Goal: Find specific page/section: Find specific page/section

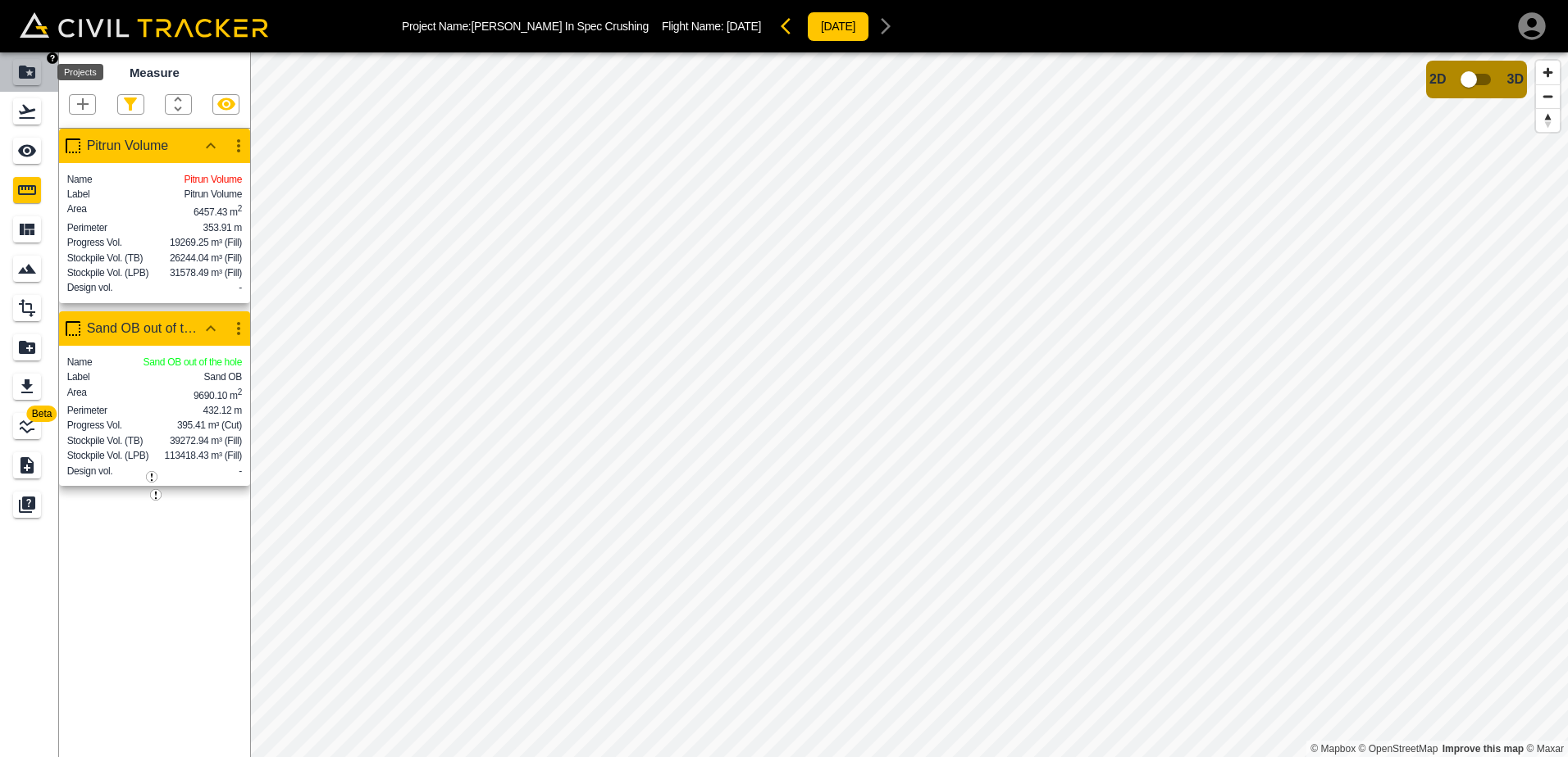
click at [25, 75] on icon "Projects" at bounding box center [27, 71] width 16 height 13
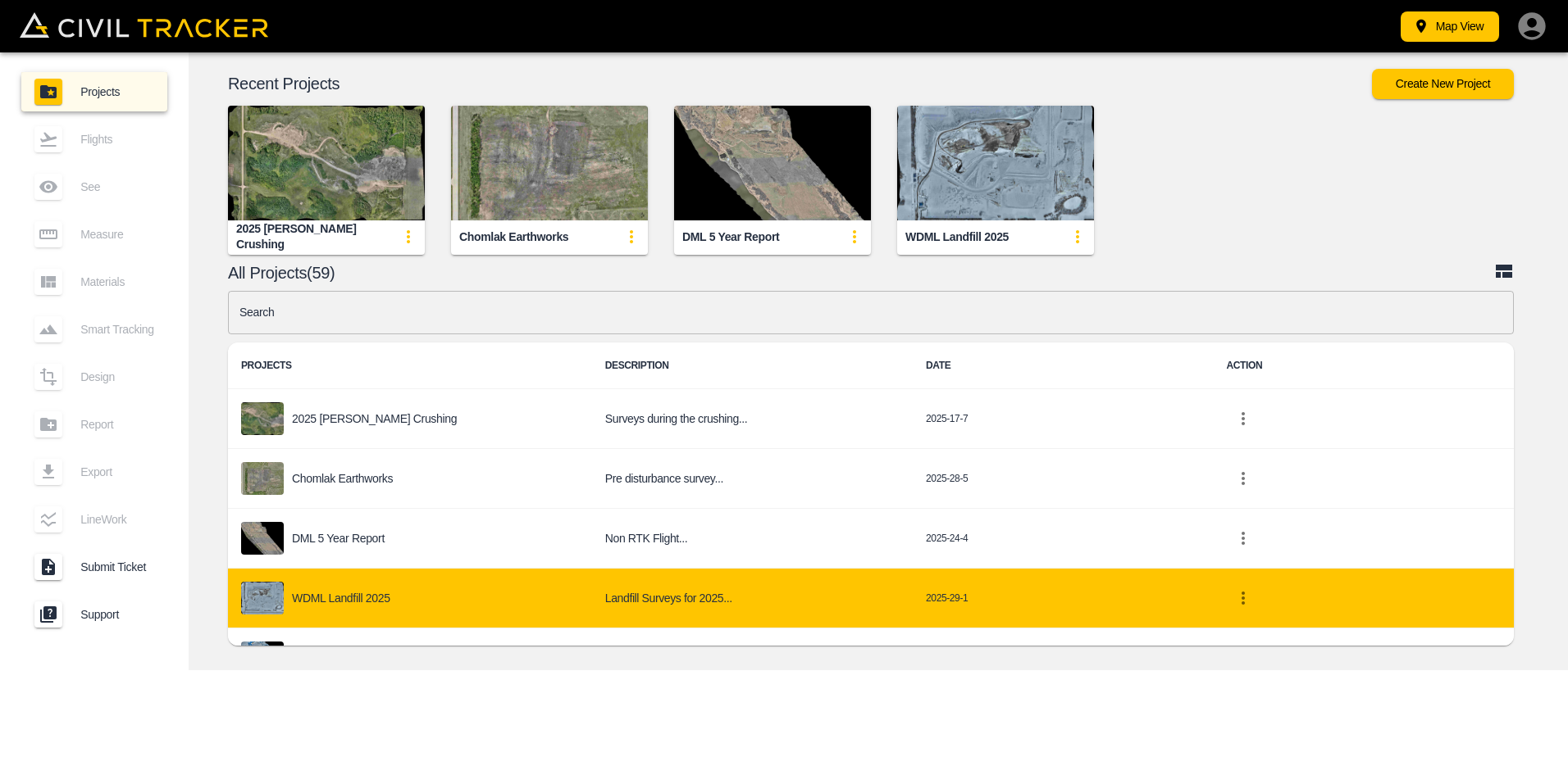
scroll to position [492, 0]
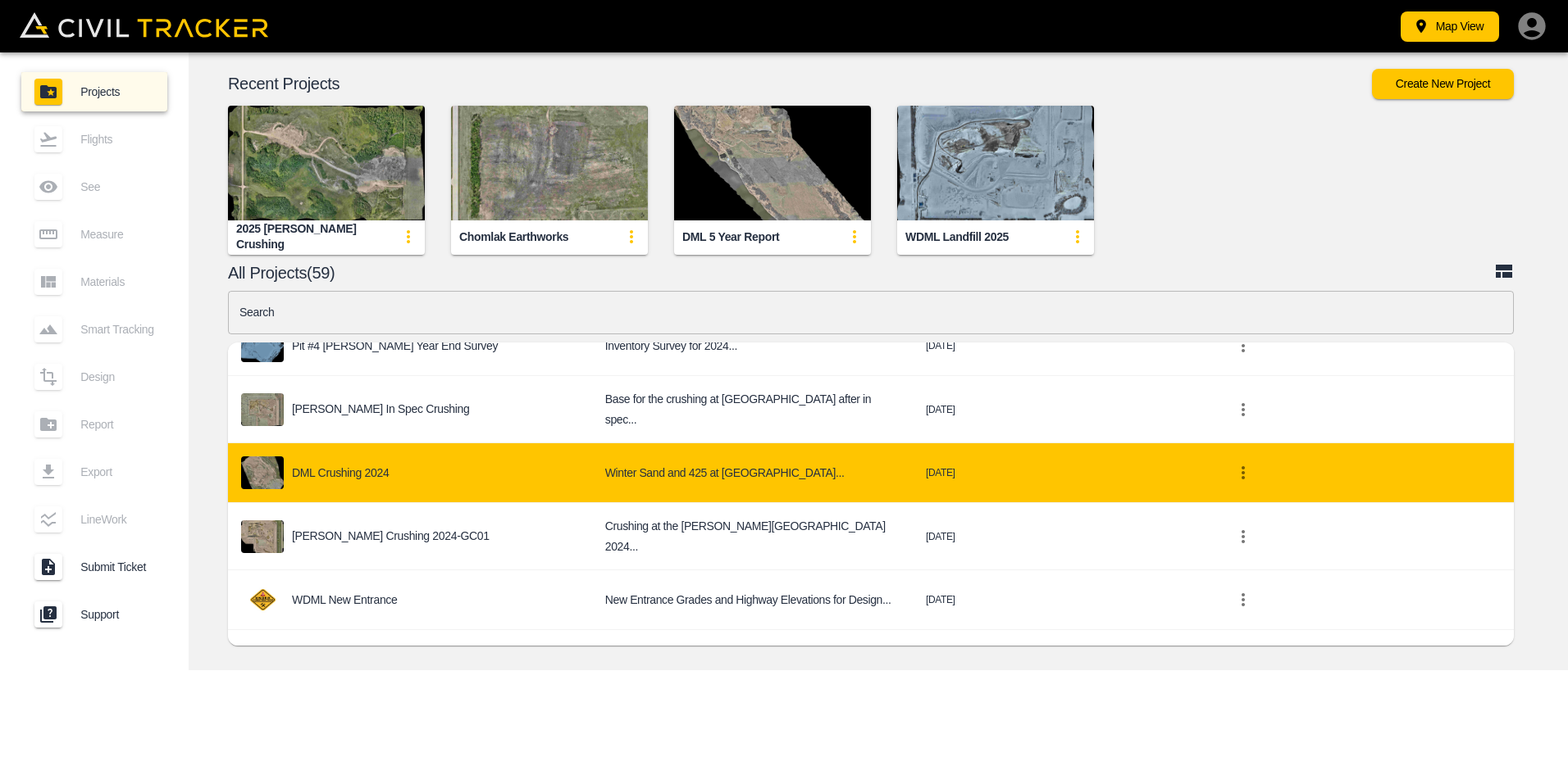
click at [341, 466] on p "DML Crushing 2024" at bounding box center [340, 472] width 97 height 13
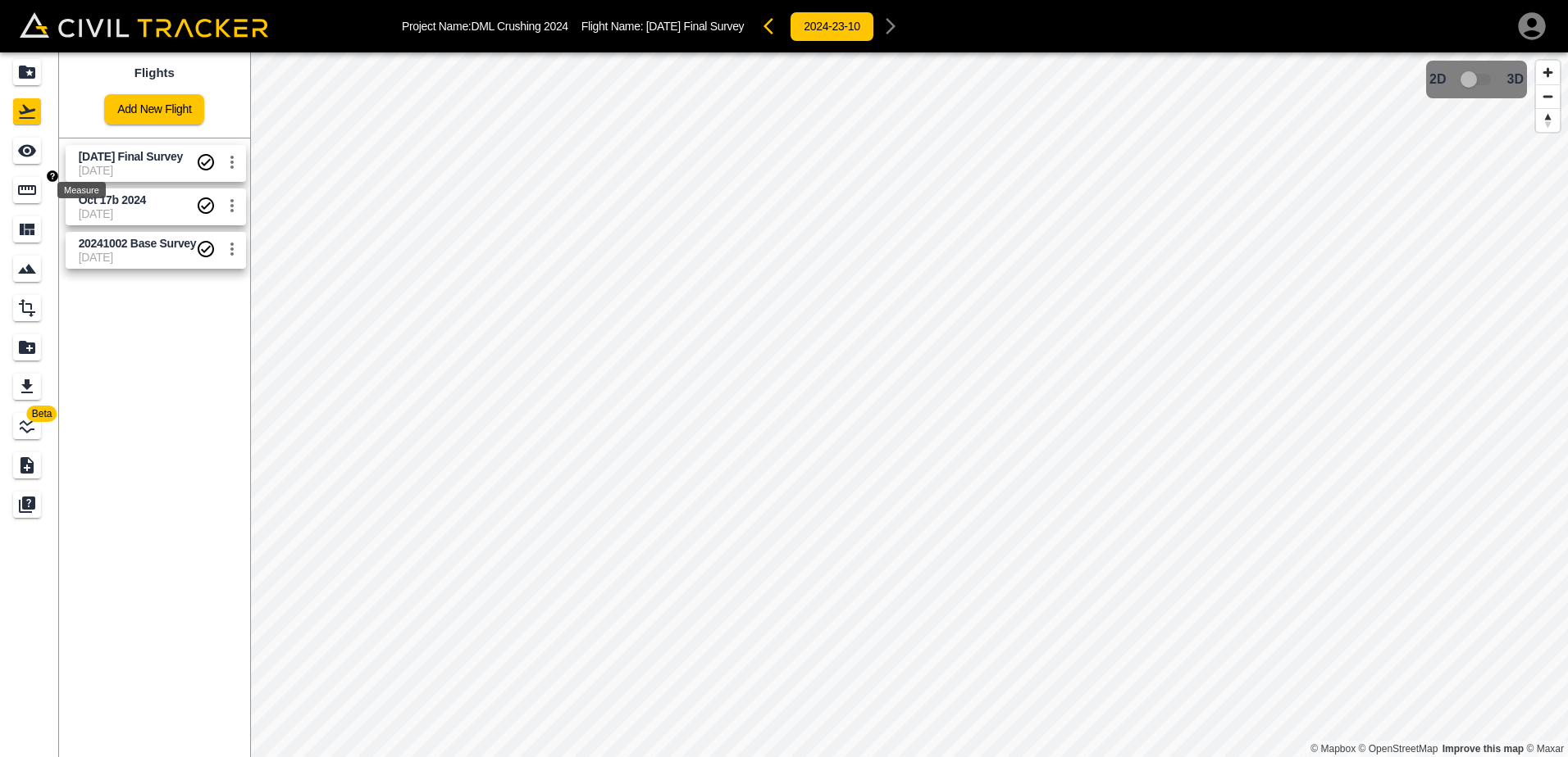
click at [20, 193] on icon "Measure" at bounding box center [27, 189] width 18 height 9
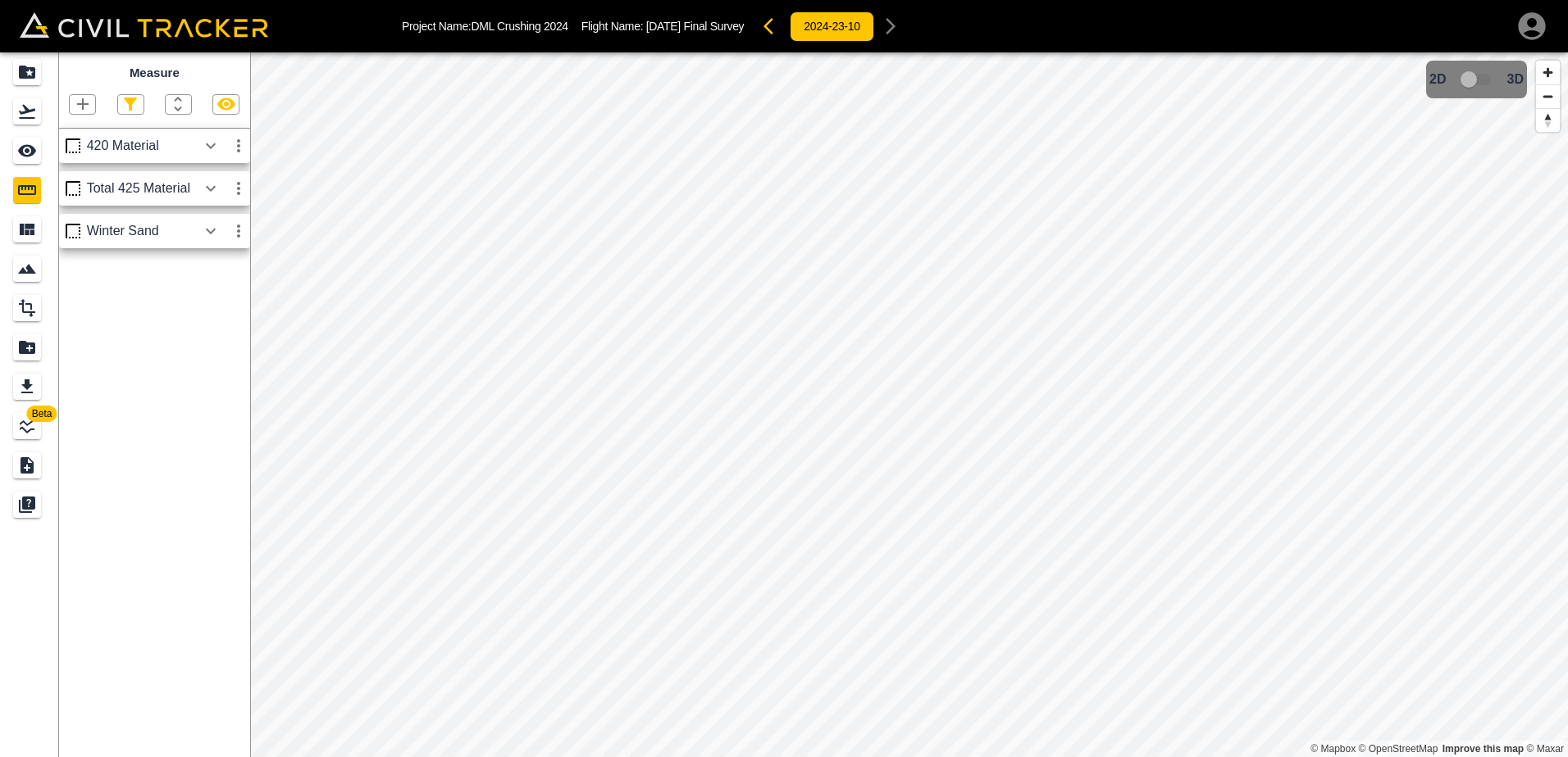
click at [213, 233] on icon "button" at bounding box center [210, 231] width 9 height 6
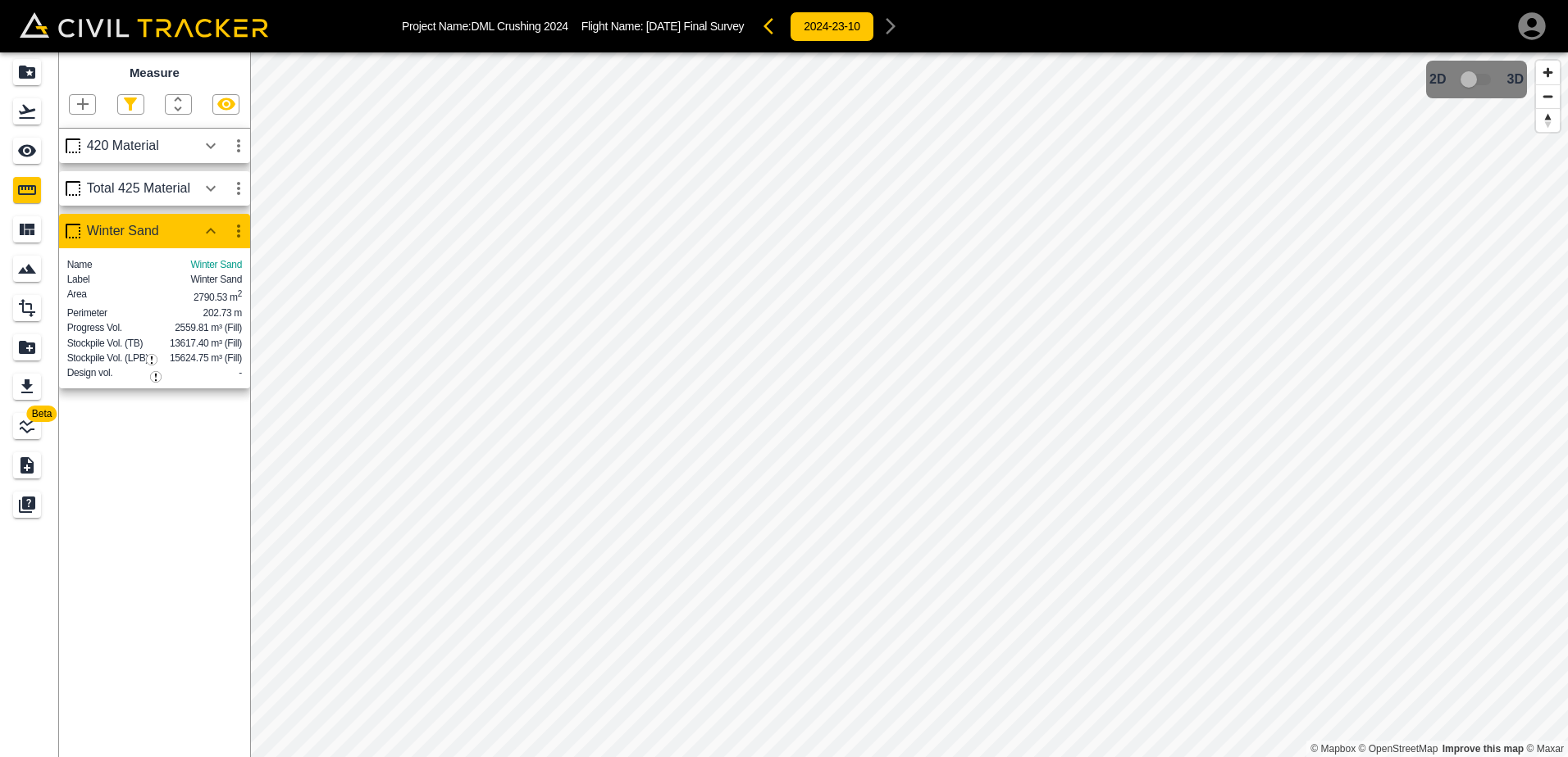
click at [212, 189] on icon "button" at bounding box center [210, 188] width 20 height 20
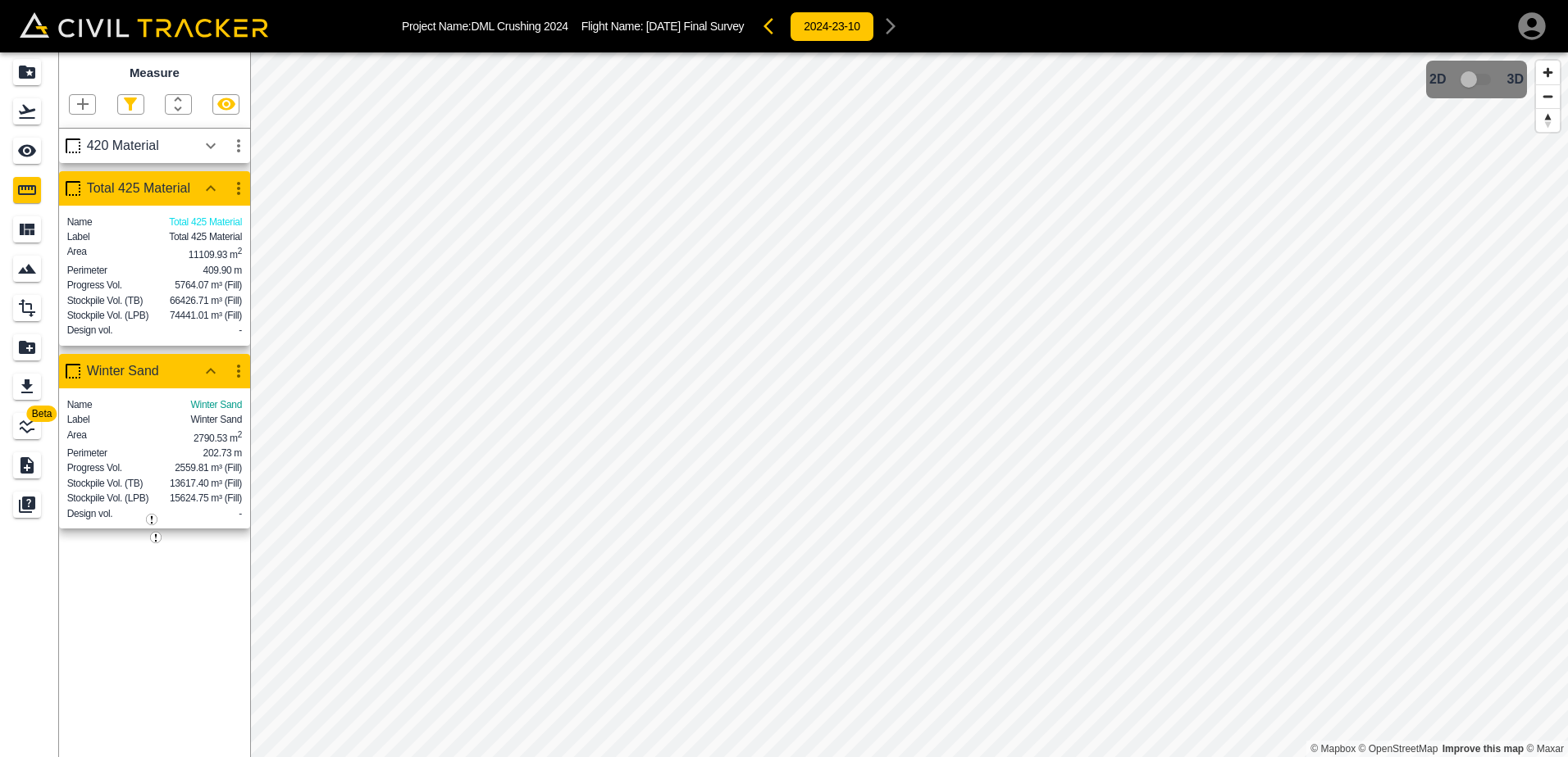
click at [215, 147] on icon "button" at bounding box center [210, 146] width 20 height 20
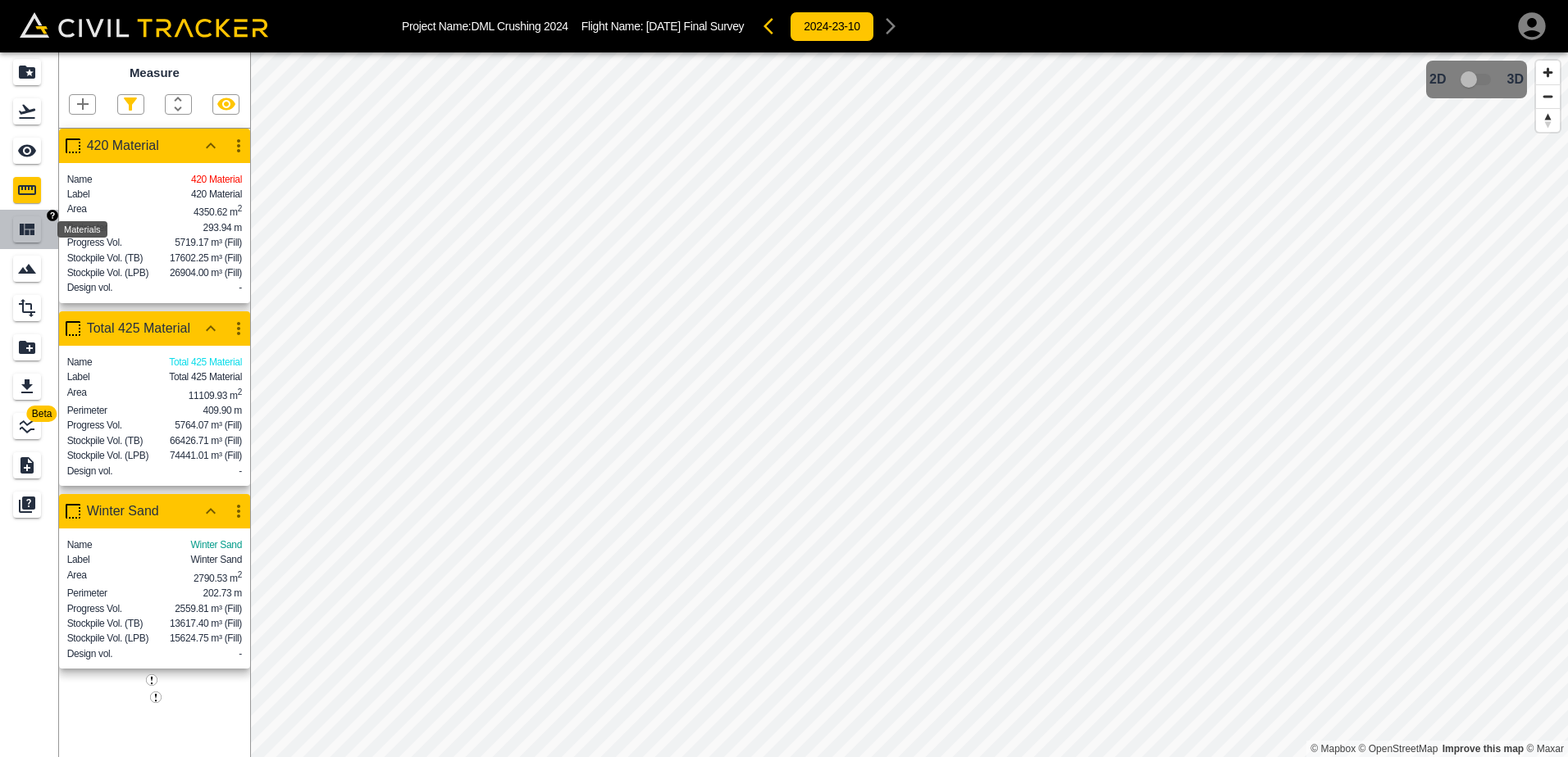
click at [27, 234] on icon "Materials" at bounding box center [27, 229] width 15 height 11
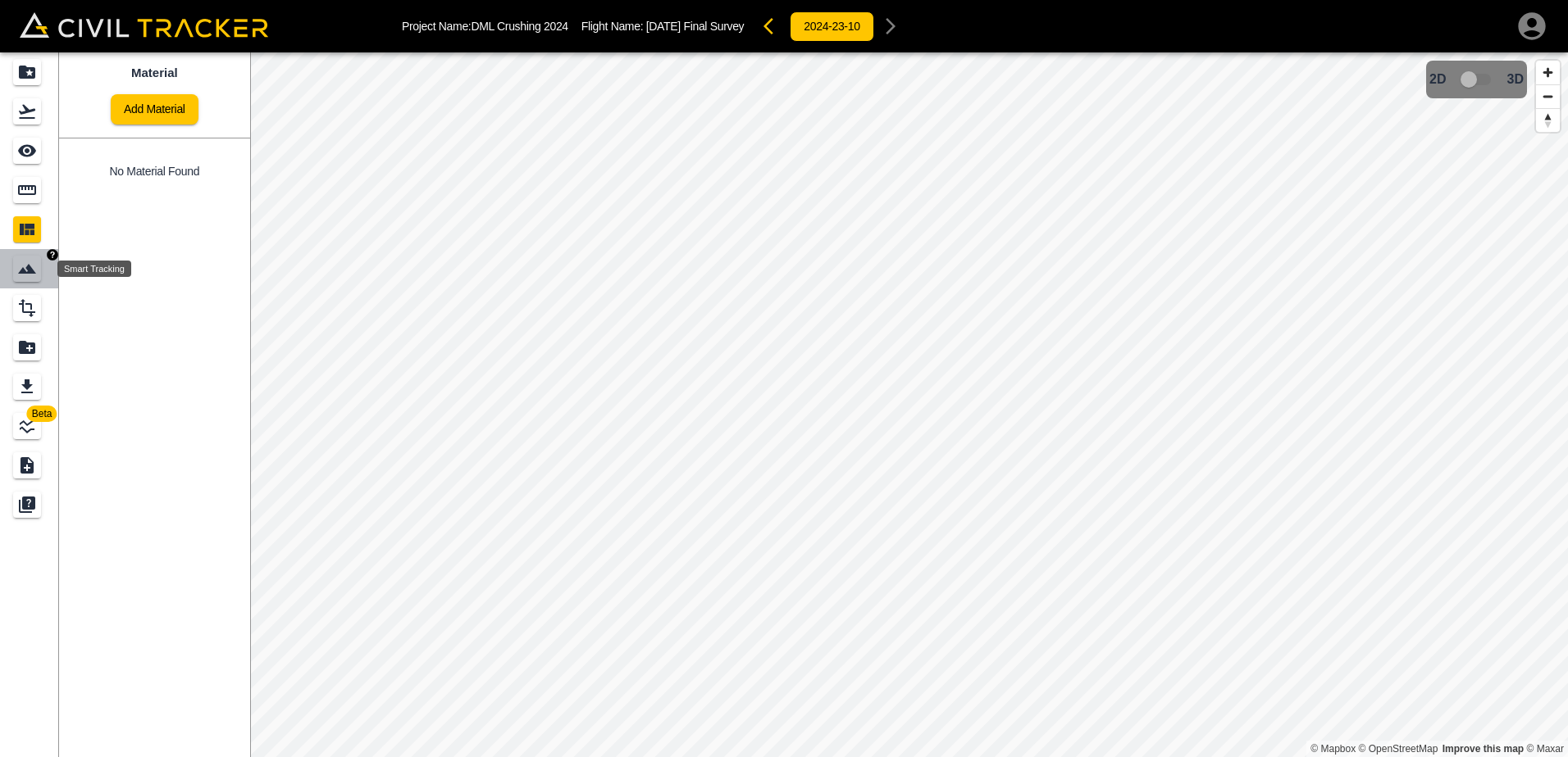
click at [32, 270] on icon "Smart Tracking" at bounding box center [27, 268] width 18 height 9
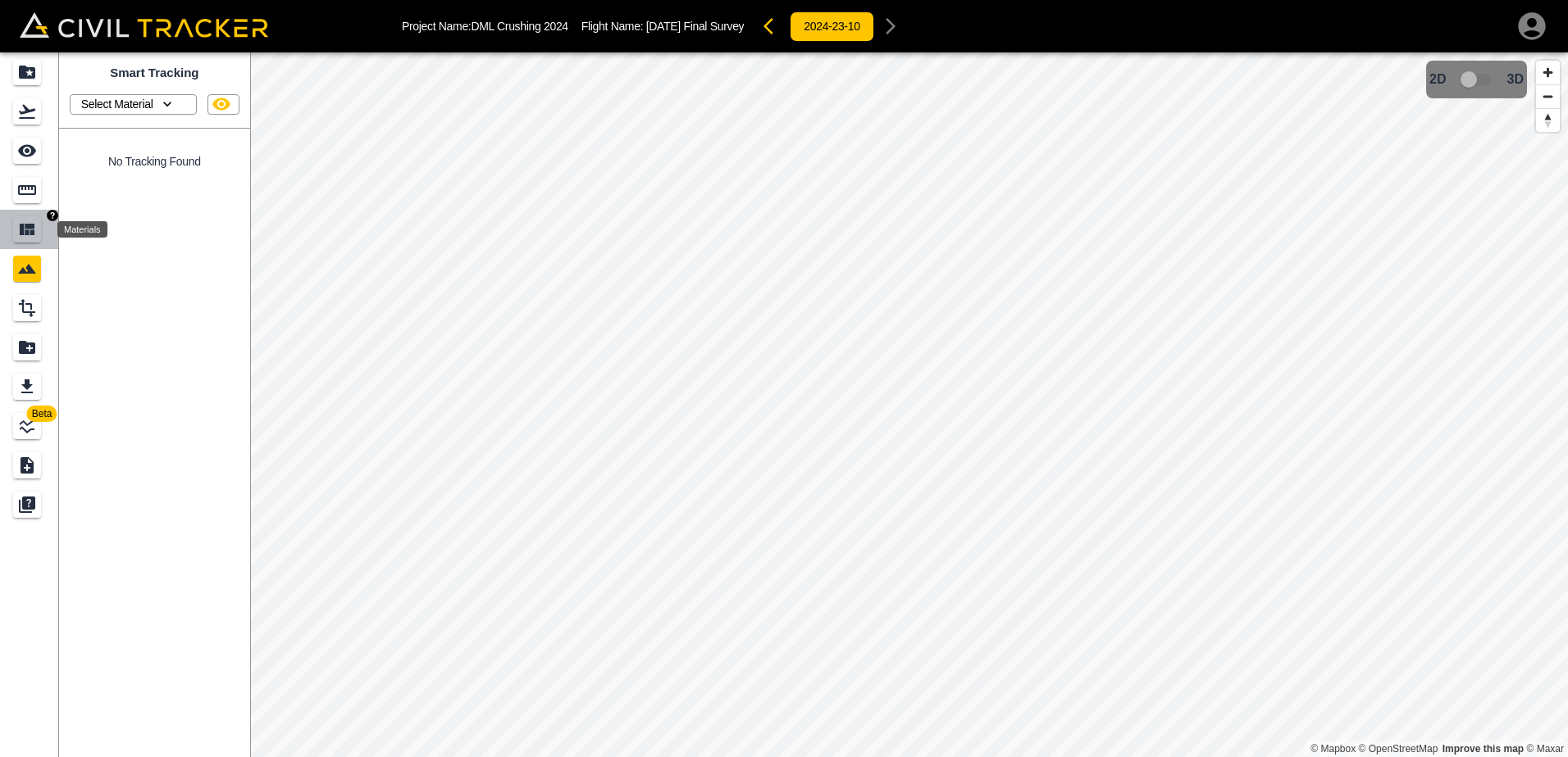
click at [31, 235] on icon "Materials" at bounding box center [27, 229] width 15 height 11
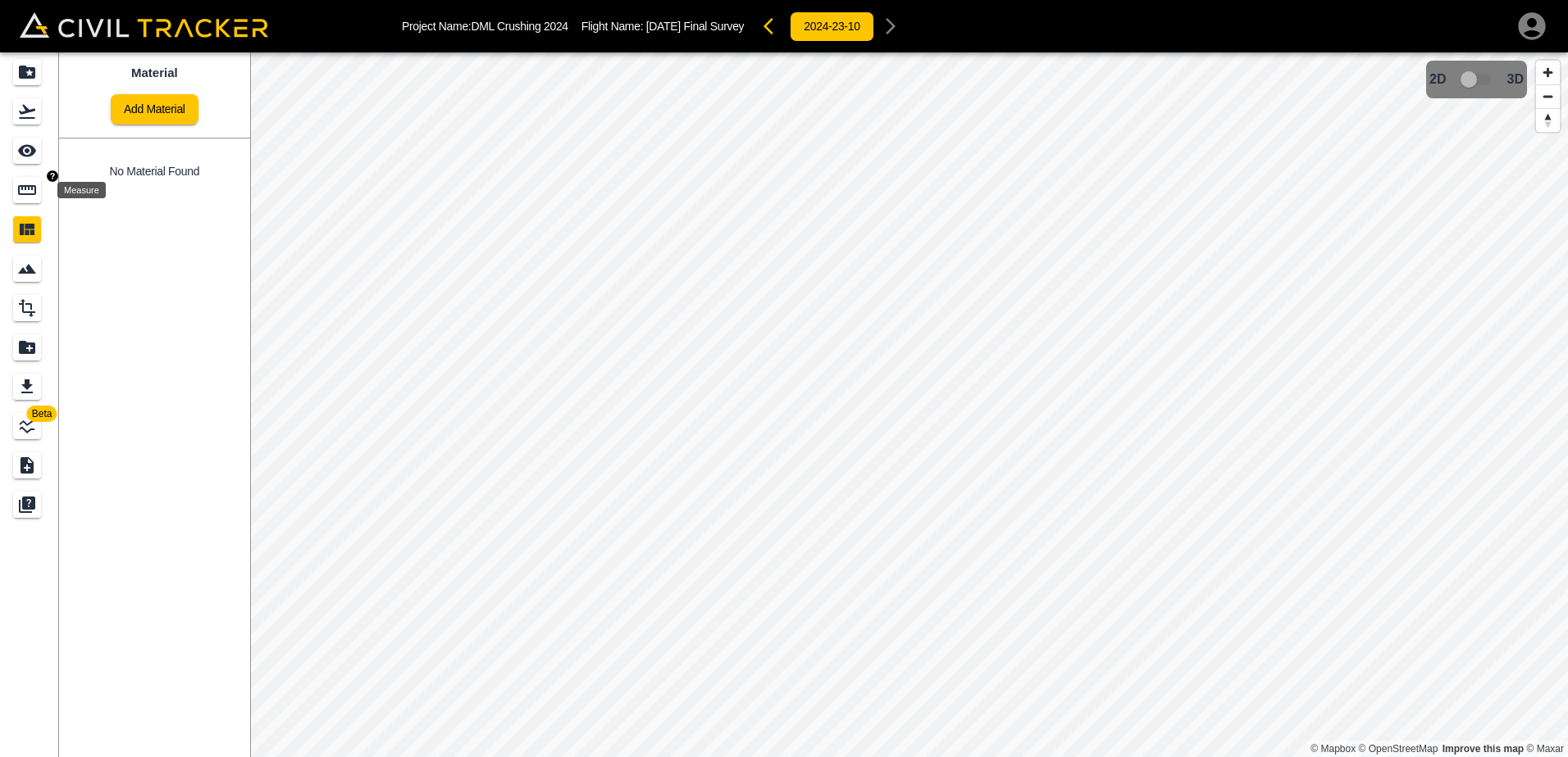
click at [31, 190] on icon "Measure" at bounding box center [27, 189] width 20 height 20
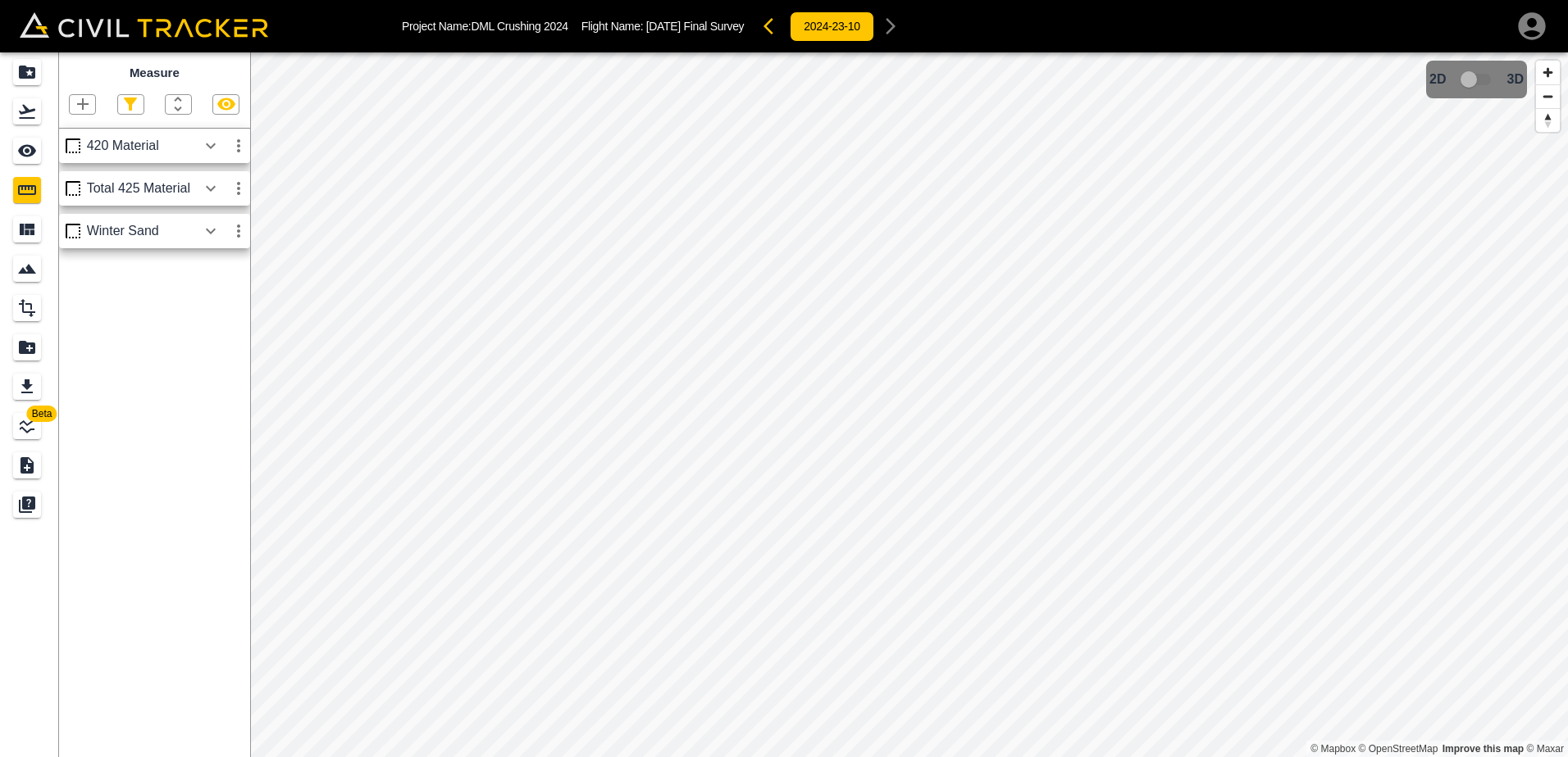
click at [763, 27] on icon "button" at bounding box center [768, 26] width 9 height 16
click at [208, 147] on icon "button" at bounding box center [210, 145] width 9 height 6
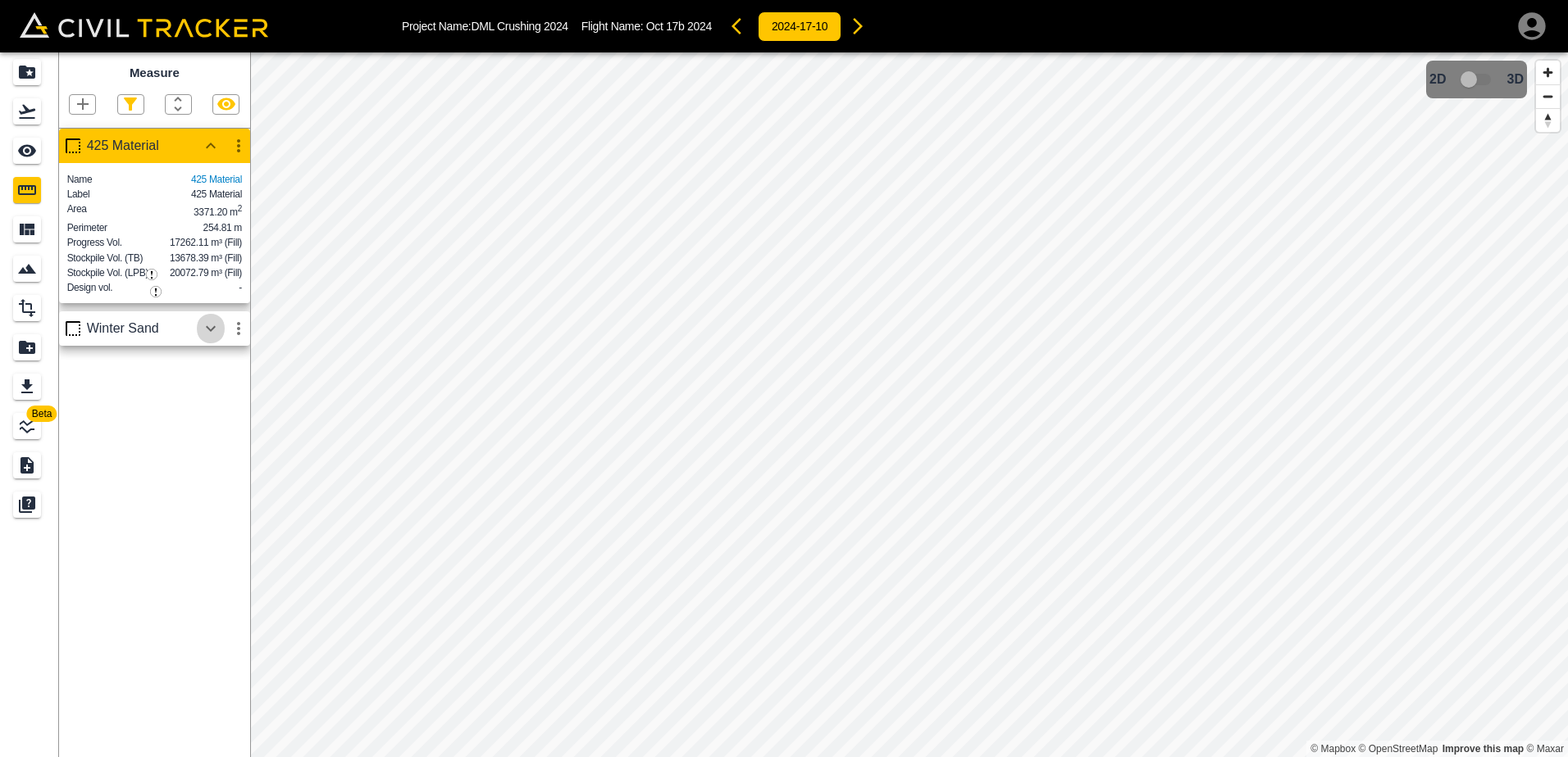
click at [207, 339] on icon "button" at bounding box center [210, 328] width 20 height 20
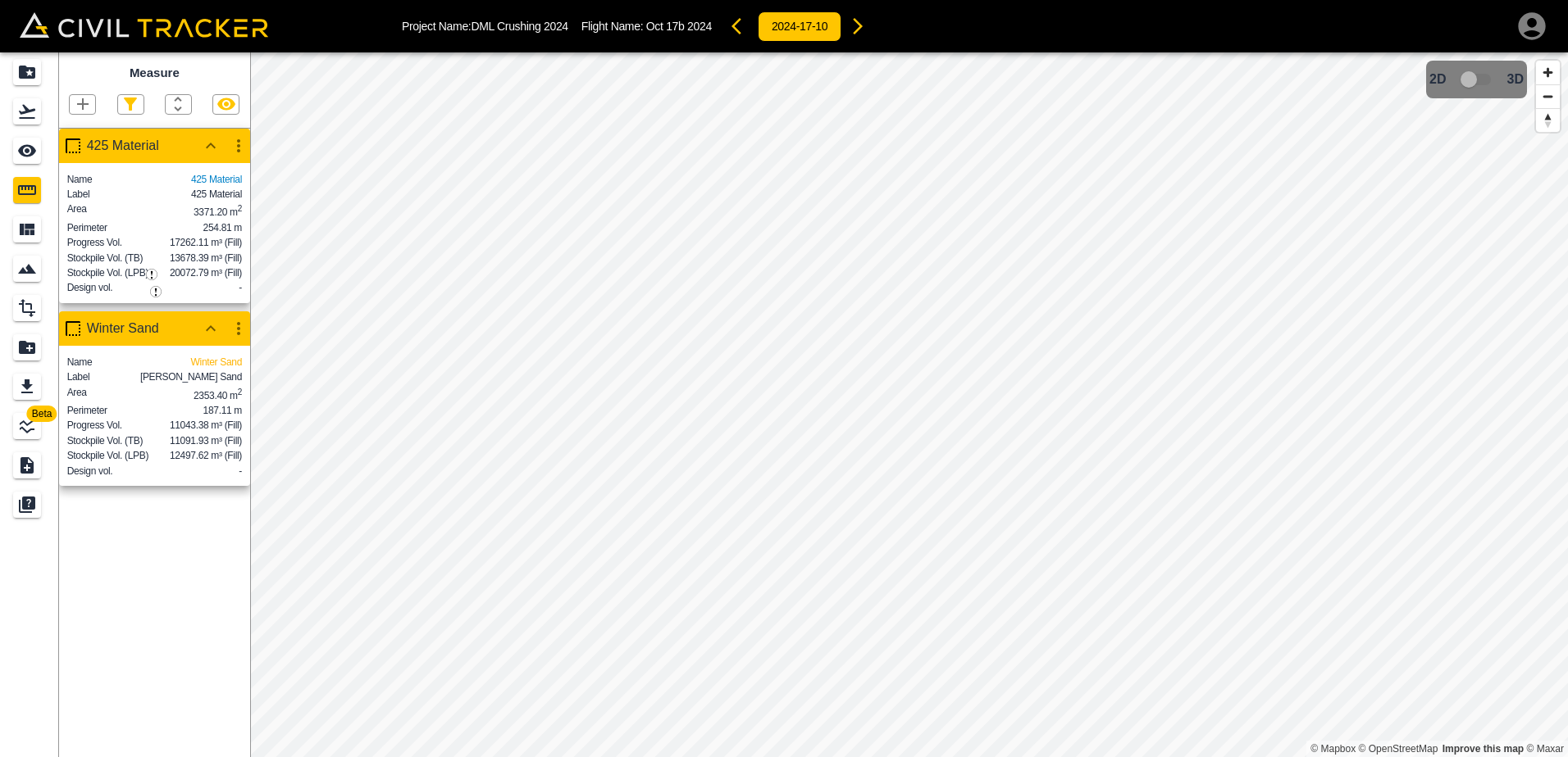
click at [857, 28] on icon "button" at bounding box center [858, 26] width 20 height 20
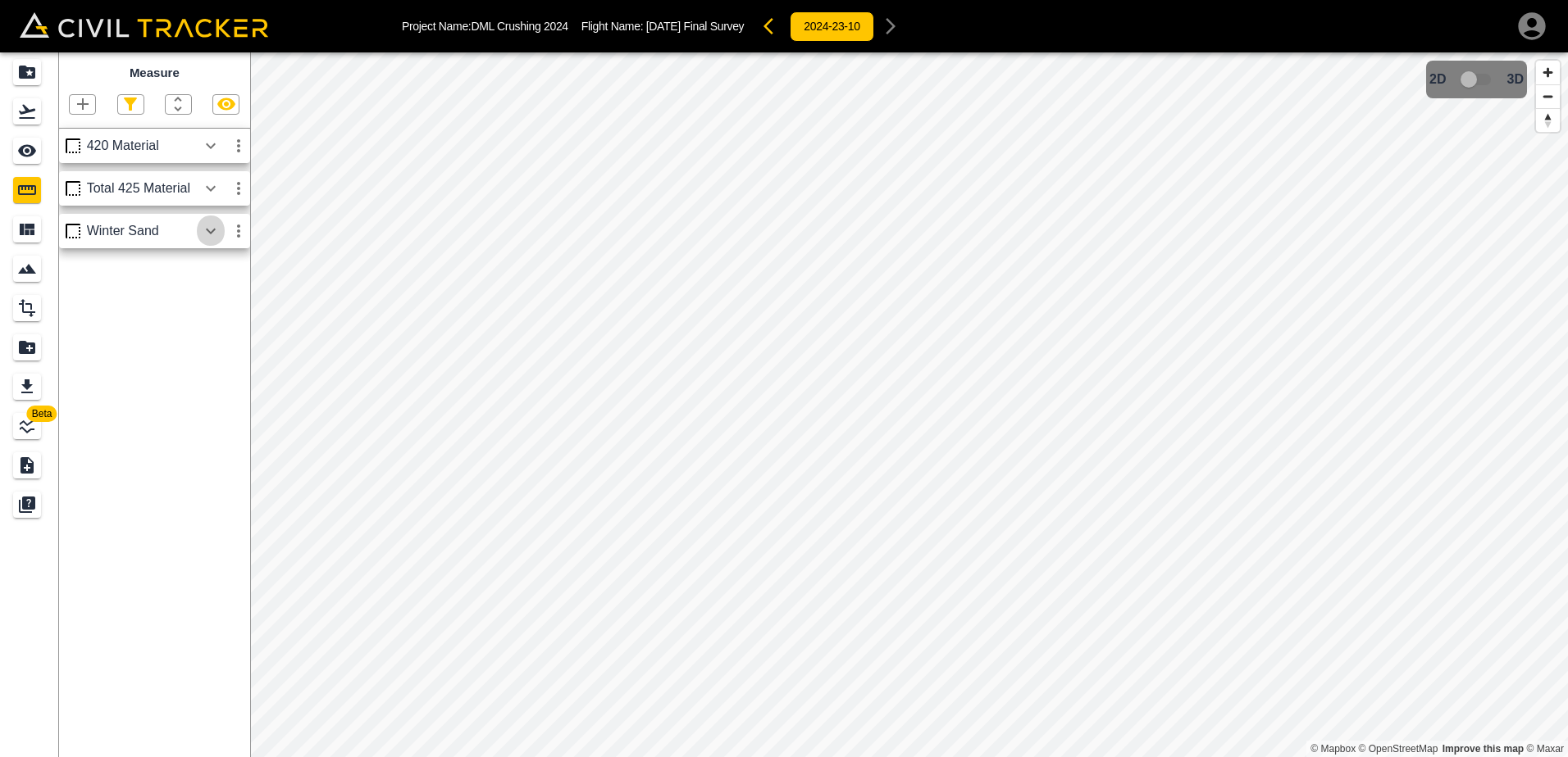
click at [211, 233] on icon "button" at bounding box center [210, 231] width 9 height 6
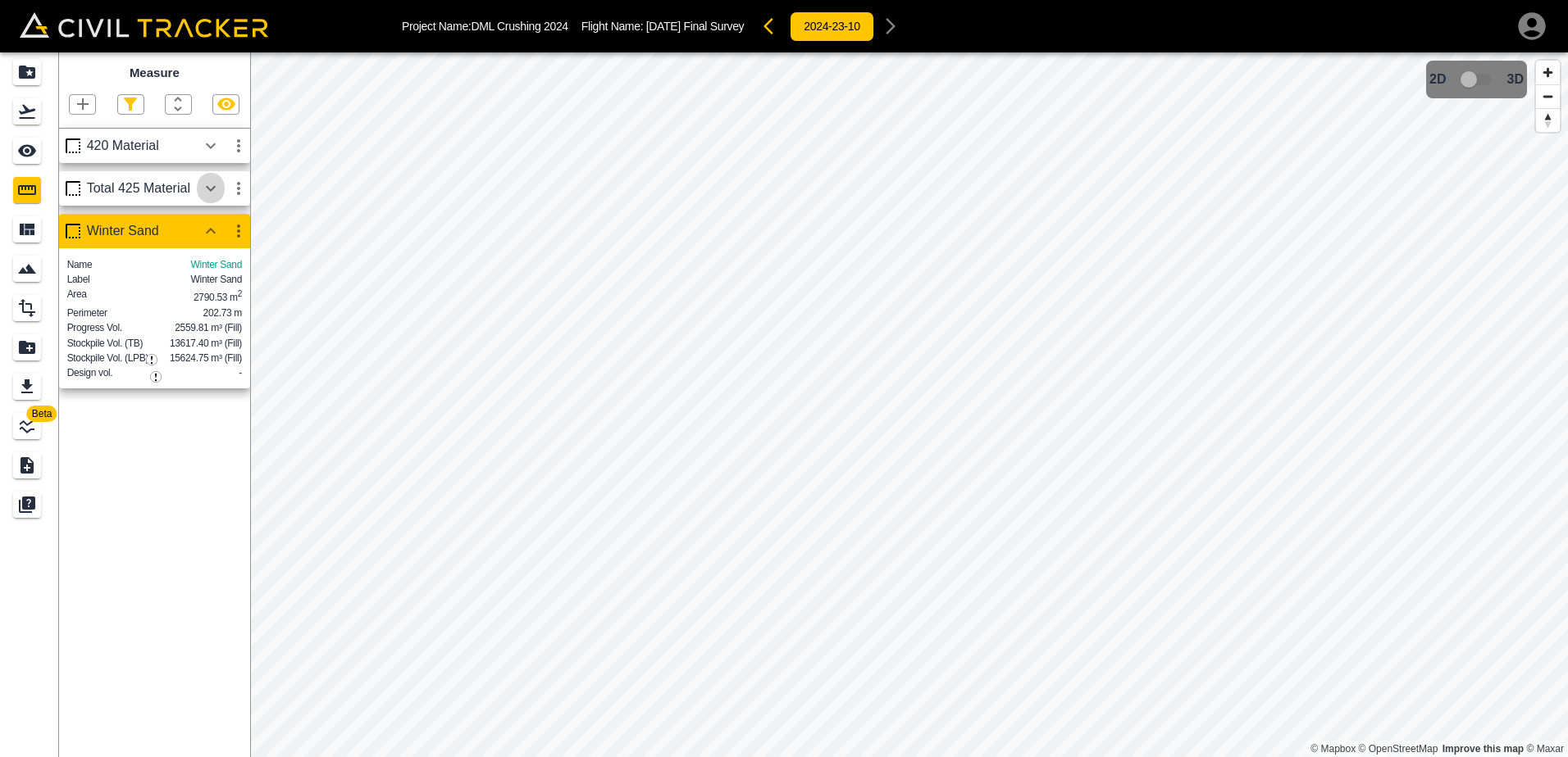
click at [210, 189] on icon "button" at bounding box center [210, 188] width 20 height 20
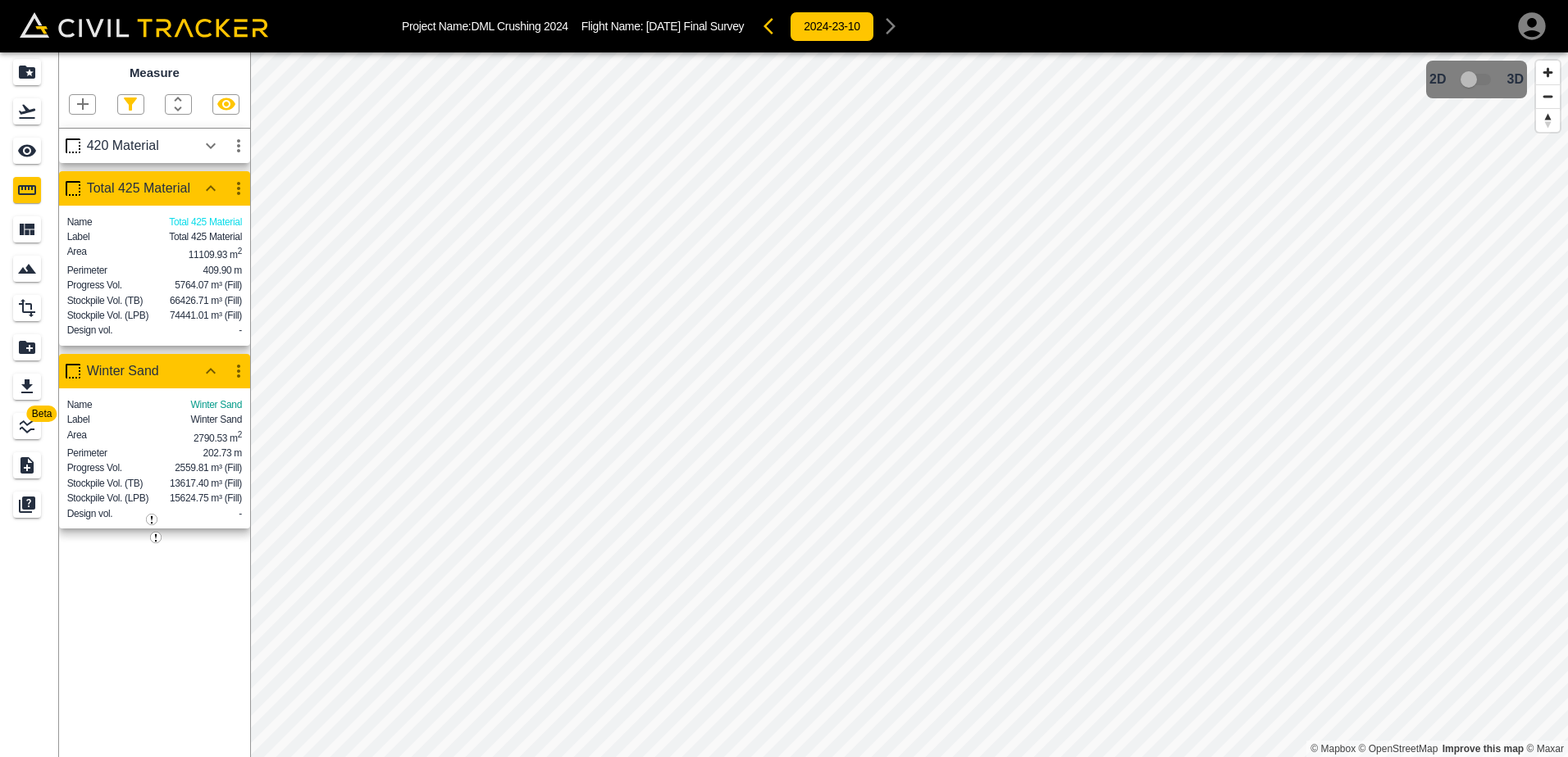
click at [763, 20] on icon "button" at bounding box center [773, 26] width 20 height 20
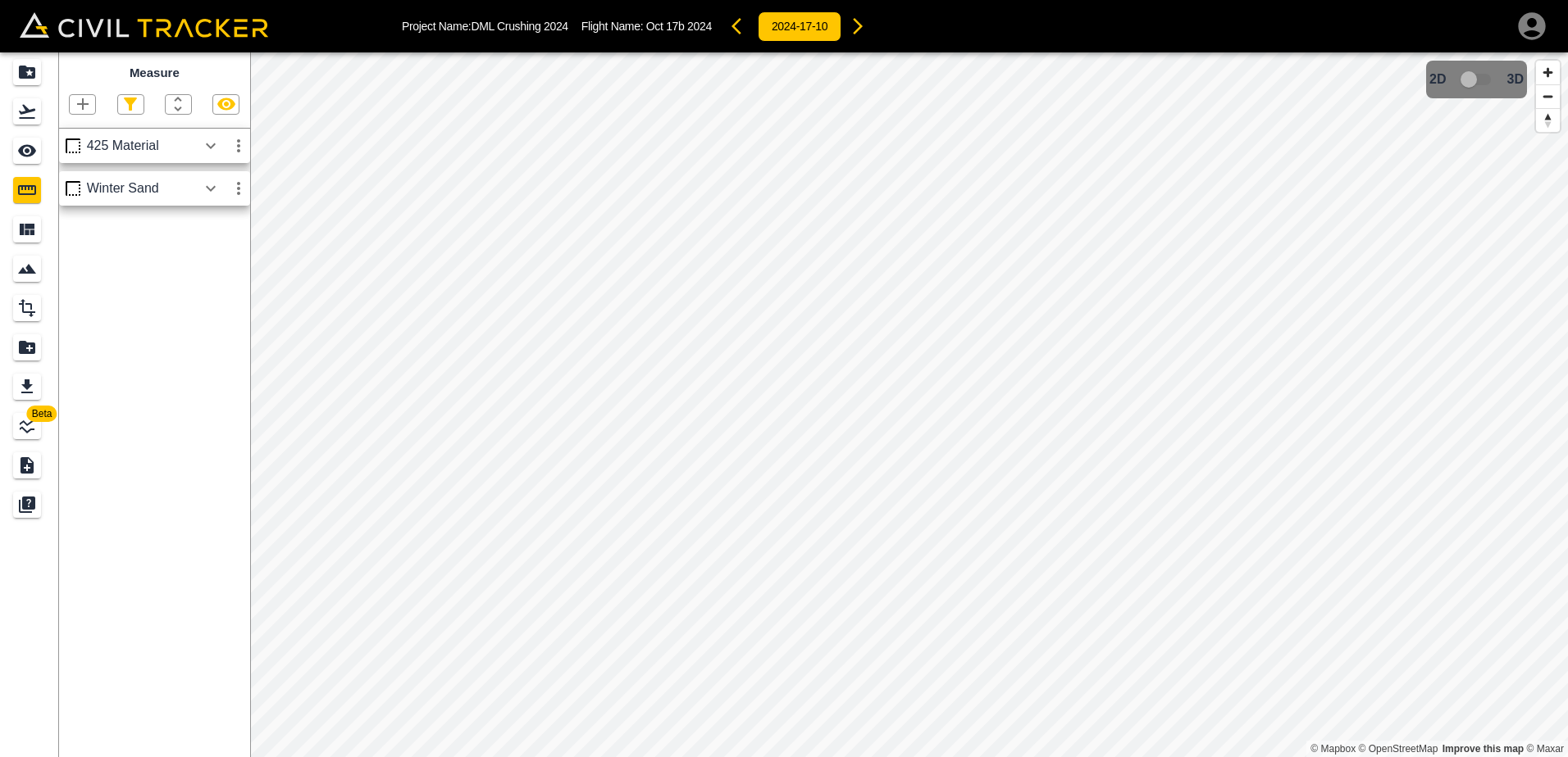
click at [215, 146] on icon "button" at bounding box center [210, 146] width 20 height 20
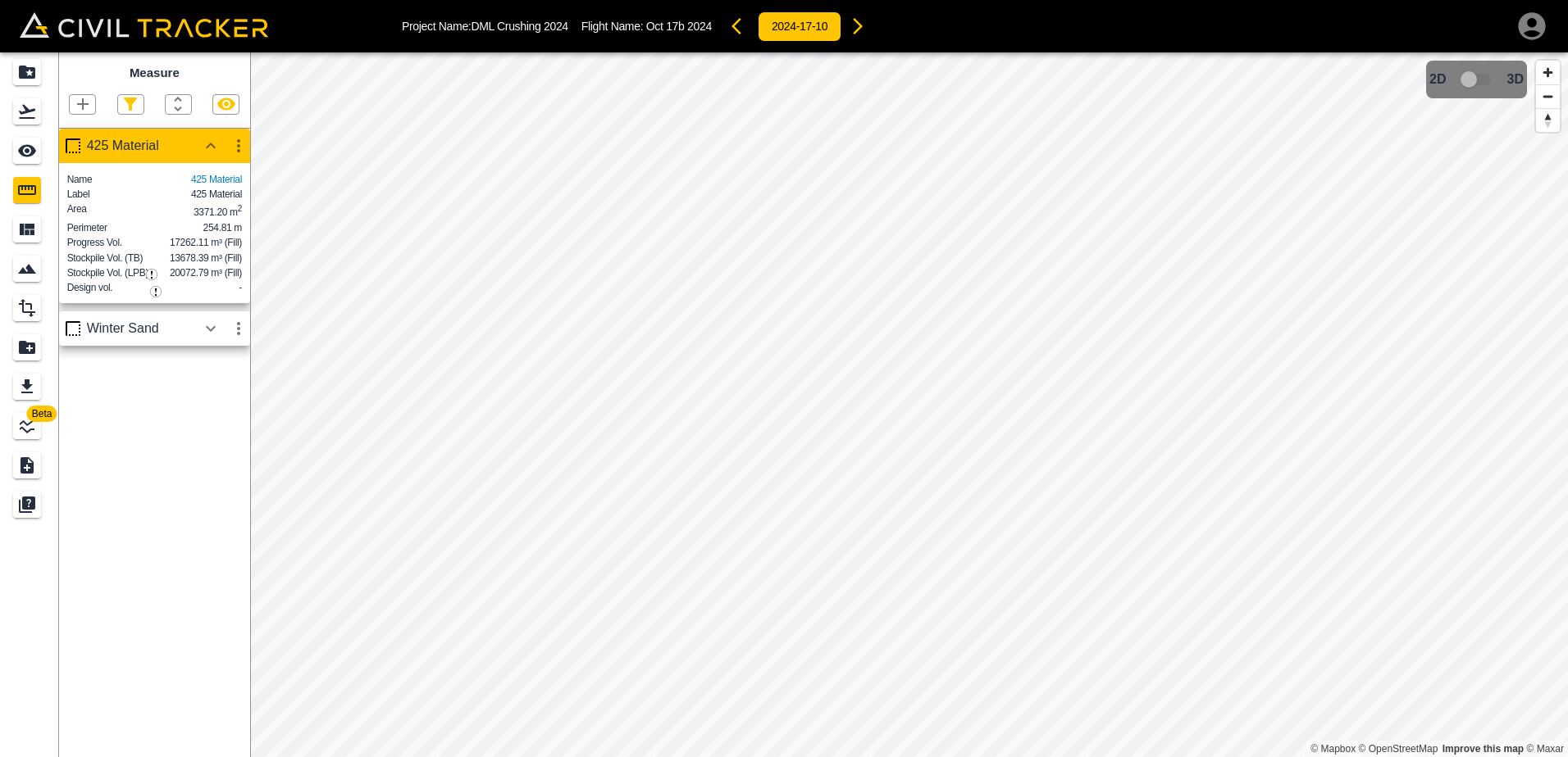
click at [855, 24] on icon "button" at bounding box center [858, 26] width 20 height 20
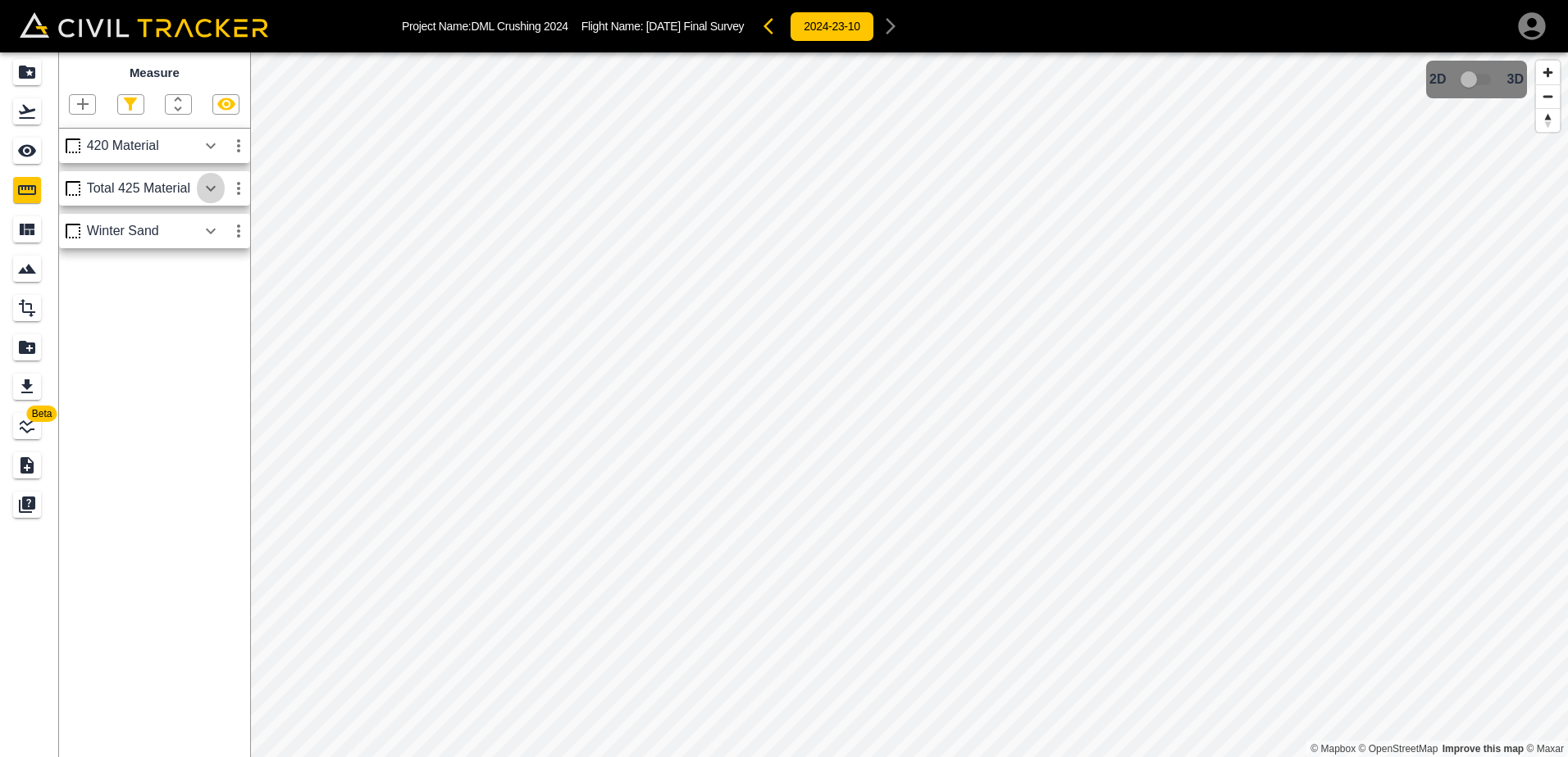
click at [215, 191] on icon "button" at bounding box center [210, 188] width 20 height 20
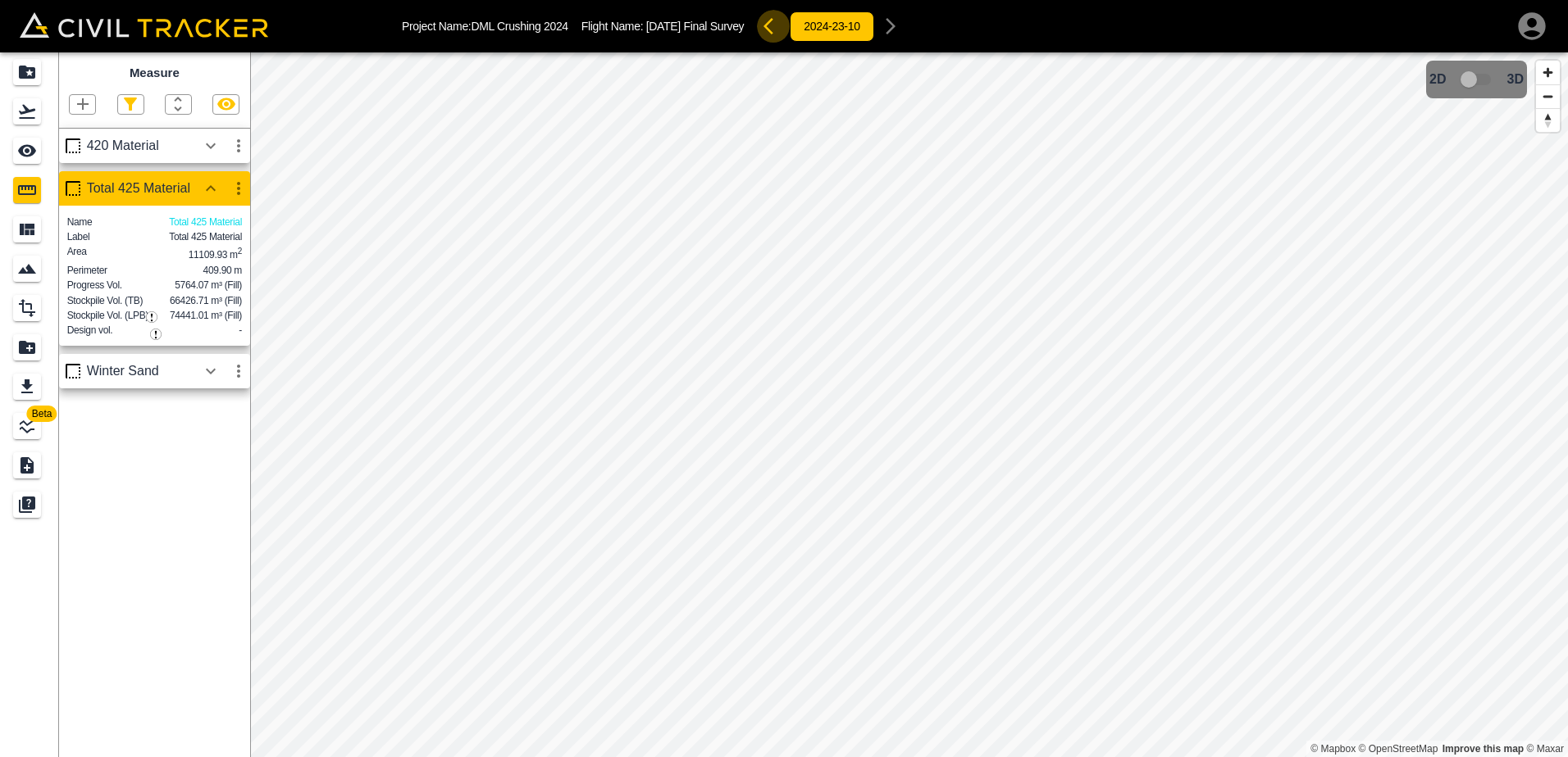
click at [767, 26] on icon "button" at bounding box center [773, 26] width 20 height 20
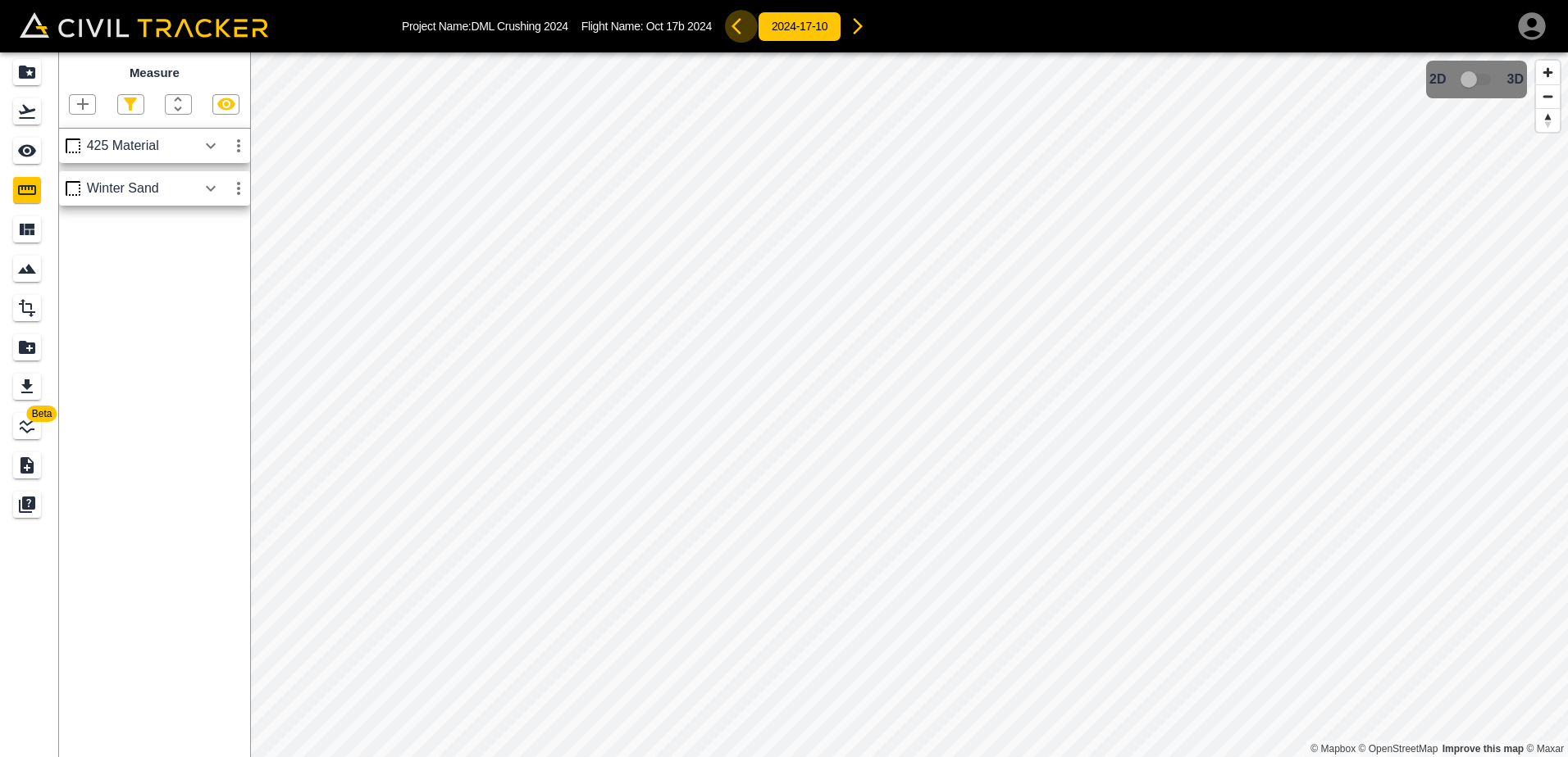
click at [737, 23] on icon "button" at bounding box center [736, 26] width 9 height 16
